Goal: Task Accomplishment & Management: Manage account settings

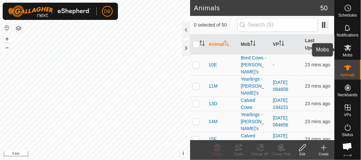
click at [351, 52] on es-mob-svg-icon at bounding box center [348, 48] width 12 height 11
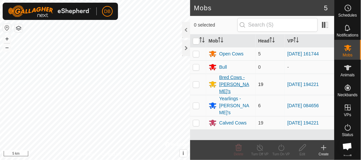
click at [232, 82] on div "Bred Cows - [PERSON_NAME]'s" at bounding box center [237, 84] width 34 height 21
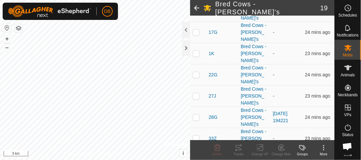
scroll to position [110, 0]
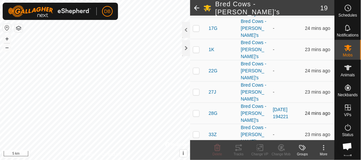
click at [197, 111] on p-checkbox at bounding box center [196, 113] width 7 height 5
checkbox input "true"
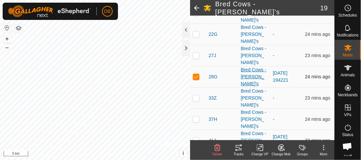
scroll to position [154, 0]
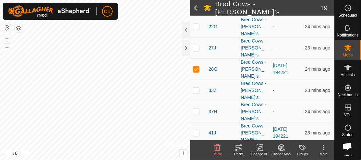
click at [196, 130] on p-checkbox at bounding box center [196, 132] width 7 height 5
checkbox input "true"
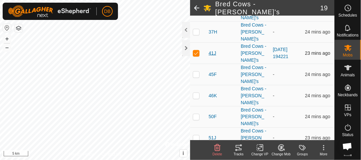
scroll to position [234, 0]
checkbox input "true"
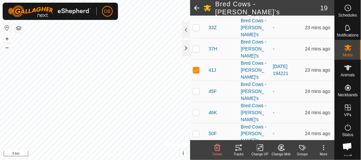
scroll to position [223, 0]
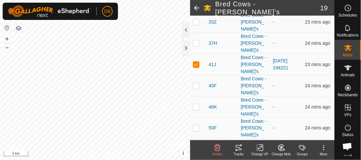
click at [283, 150] on icon at bounding box center [282, 148] width 6 height 6
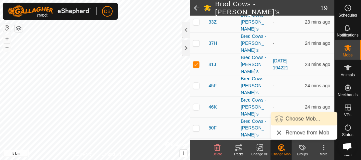
click at [296, 120] on link "Choose Mob..." at bounding box center [305, 118] width 66 height 13
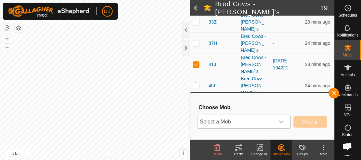
click at [284, 121] on icon "dropdown trigger" at bounding box center [281, 121] width 5 height 5
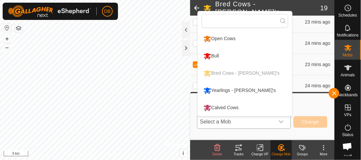
click at [231, 106] on li "Calved Cows" at bounding box center [245, 108] width 95 height 17
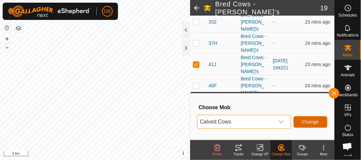
click at [319, 125] on button "Change" at bounding box center [311, 122] width 34 height 12
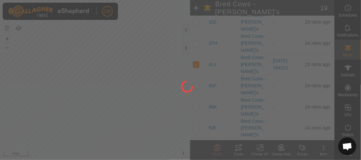
checkbox input "false"
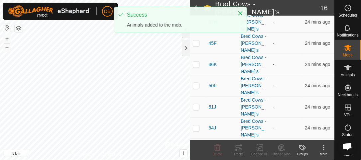
scroll to position [192, 0]
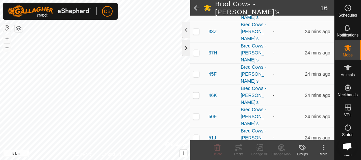
click at [187, 50] on div at bounding box center [186, 48] width 8 height 16
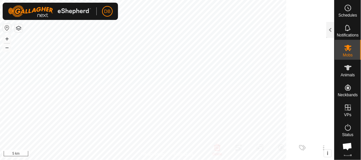
scroll to position [254, 0]
click at [195, 0] on html "DB Schedules Notifications Mobs Animals Neckbands VPs Status Infra Heatmap Help…" at bounding box center [180, 80] width 361 height 160
click at [109, 13] on span "DB" at bounding box center [107, 11] width 6 height 7
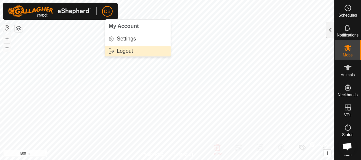
click at [121, 51] on link "Logout" at bounding box center [138, 51] width 66 height 11
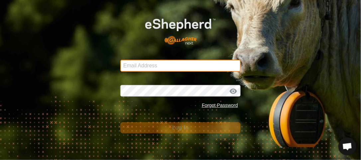
type input "[EMAIL_ADDRESS][DOMAIN_NAME]"
